Goal: Information Seeking & Learning: Find specific fact

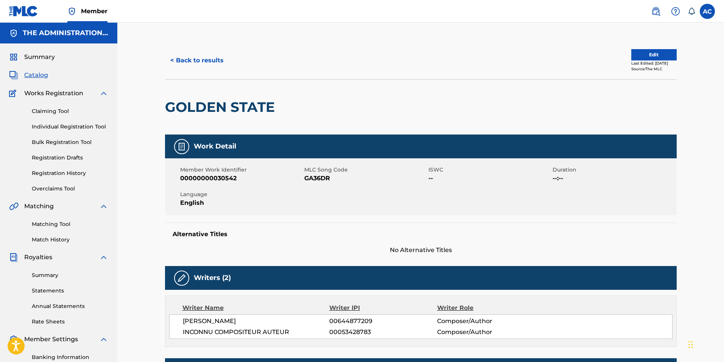
click at [200, 61] on button "< Back to results" at bounding box center [197, 60] width 64 height 19
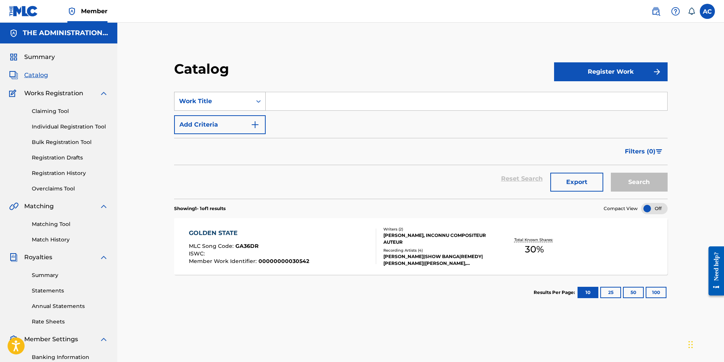
click at [226, 102] on div "Work Title" at bounding box center [213, 101] width 68 height 9
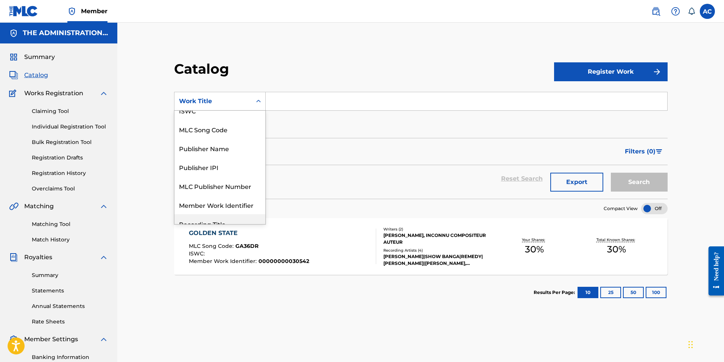
scroll to position [46, 0]
click at [208, 134] on div "MLC Song Code" at bounding box center [219, 130] width 91 height 19
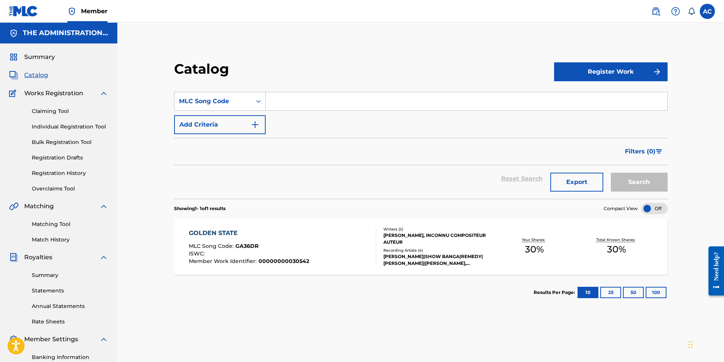
click at [280, 106] on input "Search Form" at bounding box center [466, 101] width 401 height 18
paste input "HQ2CQX"
type input "HQ2CQX"
click at [631, 178] on button "Search" at bounding box center [639, 182] width 57 height 19
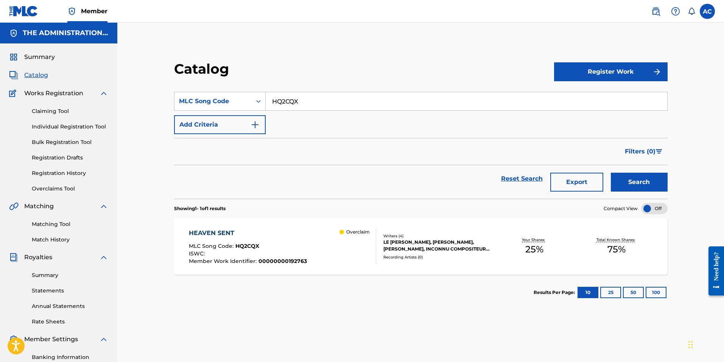
click at [283, 236] on div "HEAVEN SENT" at bounding box center [248, 233] width 118 height 9
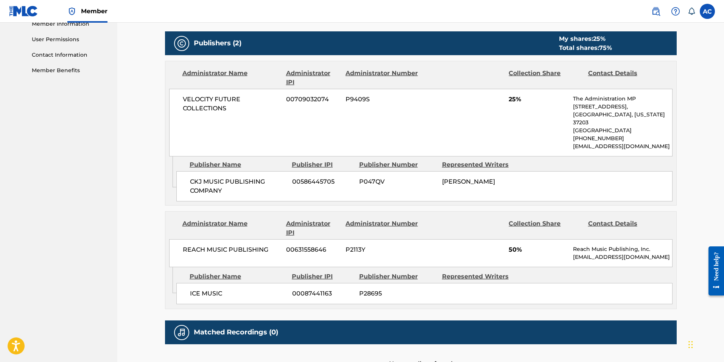
scroll to position [351, 0]
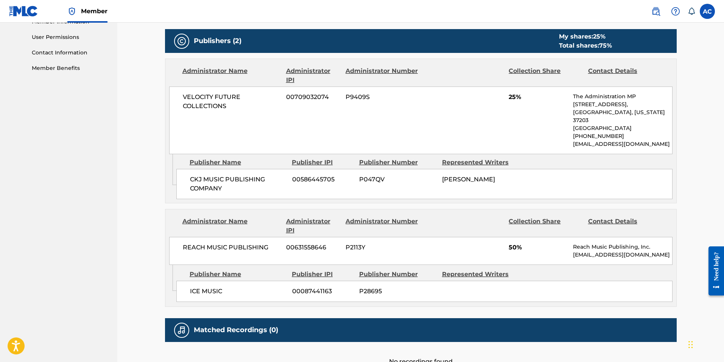
drag, startPoint x: 454, startPoint y: 169, endPoint x: 506, endPoint y: 169, distance: 52.6
click at [506, 175] on div "[PERSON_NAME]" at bounding box center [480, 179] width 77 height 9
drag, startPoint x: 518, startPoint y: 239, endPoint x: 500, endPoint y: 240, distance: 17.8
click at [500, 240] on div "REACH MUSIC PUBLISHING [PHONE_NUMBER] P2113Y 50% Reach Music Publishing, Inc. […" at bounding box center [420, 251] width 503 height 28
click at [544, 246] on div "REACH MUSIC PUBLISHING [PHONE_NUMBER] P2113Y 50% Reach Music Publishing, Inc. […" at bounding box center [420, 251] width 503 height 28
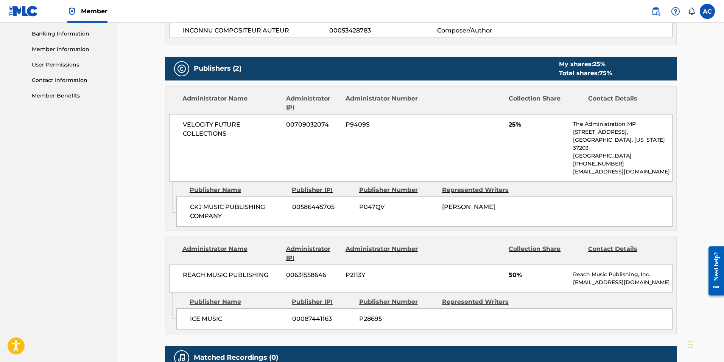
scroll to position [323, 0]
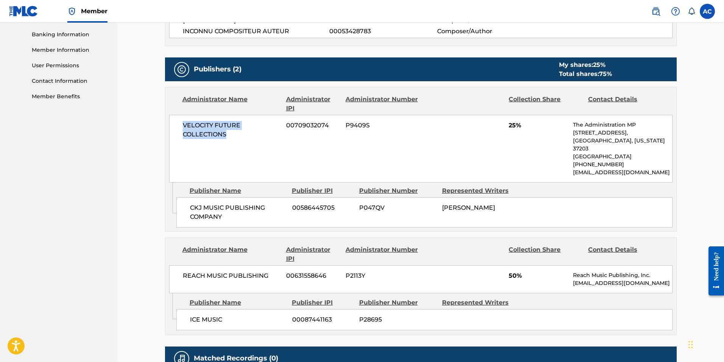
drag, startPoint x: 235, startPoint y: 133, endPoint x: 183, endPoint y: 118, distance: 54.1
click at [183, 118] on div "VELOCITY FUTURE COLLECTIONS 00709032074 P9409S 25% The Administration MP [STREE…" at bounding box center [420, 149] width 503 height 68
copy span "VELOCITY FUTURE COLLECTIONS"
click at [190, 204] on span "CKJ MUSIC PUBLISHING COMPANY" at bounding box center [238, 213] width 96 height 18
drag, startPoint x: 191, startPoint y: 198, endPoint x: 226, endPoint y: 207, distance: 36.5
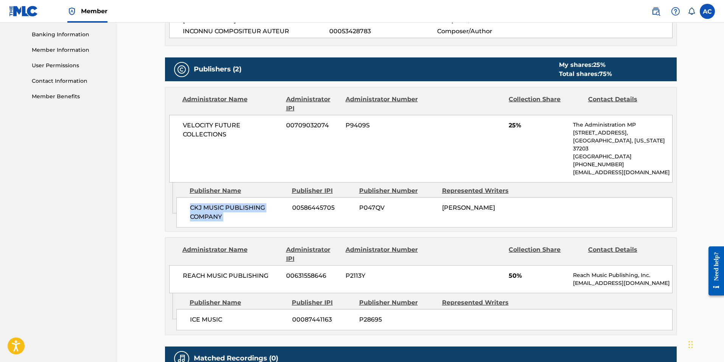
click at [226, 207] on span "CKJ MUSIC PUBLISHING COMPANY" at bounding box center [238, 213] width 96 height 18
copy div "CKJ MUSIC PUBLISHING COMPANY"
